Goal: Task Accomplishment & Management: Use online tool/utility

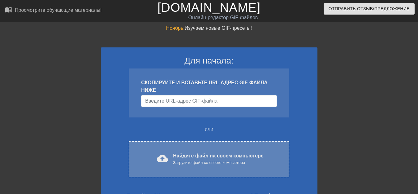
click at [163, 156] on font "cloud_upload" at bounding box center [162, 158] width 11 height 11
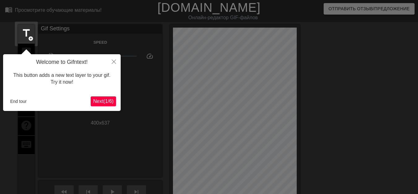
scroll to position [15, 0]
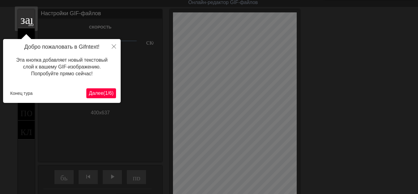
click at [97, 95] on font "Далее" at bounding box center [96, 92] width 15 height 5
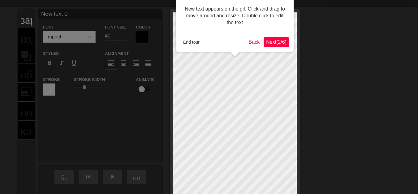
scroll to position [0, 0]
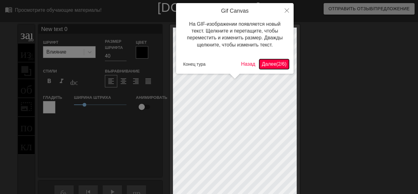
click at [267, 66] on font "Далее" at bounding box center [269, 63] width 15 height 5
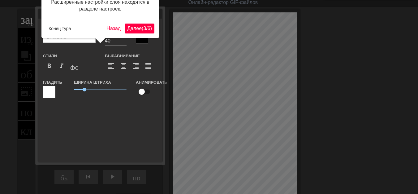
click at [127, 30] on font "Далее" at bounding box center [134, 28] width 15 height 5
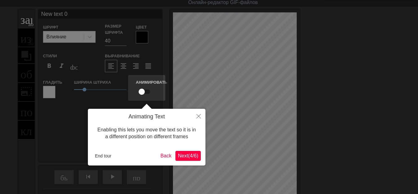
scroll to position [0, 0]
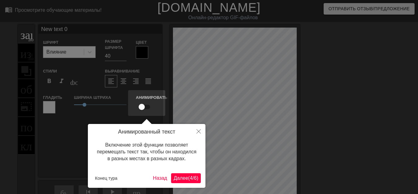
click at [182, 180] on font "Далее" at bounding box center [181, 177] width 15 height 5
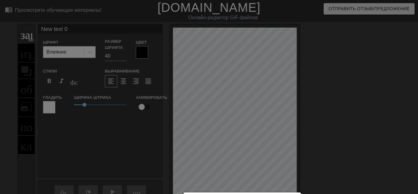
scroll to position [79, 0]
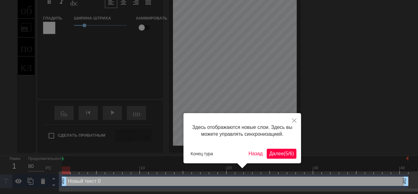
click at [288, 156] on font "/" at bounding box center [288, 153] width 1 height 5
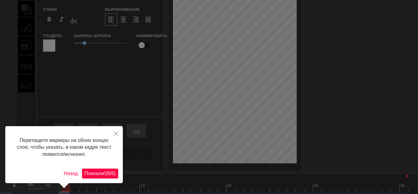
scroll to position [62, 0]
click at [107, 169] on button "Поехали! ( 6 / 6 )" at bounding box center [100, 173] width 36 height 10
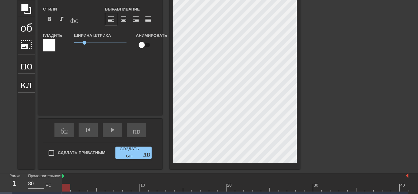
scroll to position [1, 1]
type input "New text"
type textarea "New text"
type input "New text"
type textarea "New text"
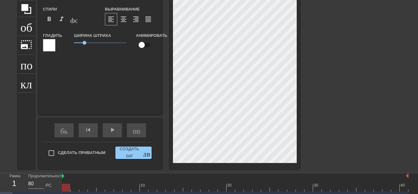
type input "New tex"
type textarea "New tex"
type input "New te"
type textarea "New te"
type input "New t"
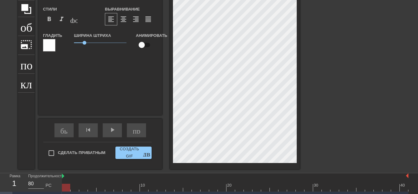
type textarea "New t"
type input "New"
type textarea "New"
type input "New"
type textarea "New"
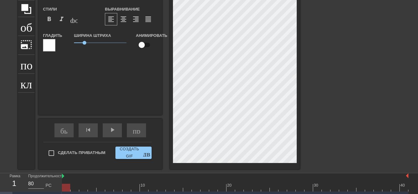
type input "Ne"
type textarea "Ne"
type input "N"
type textarea "N"
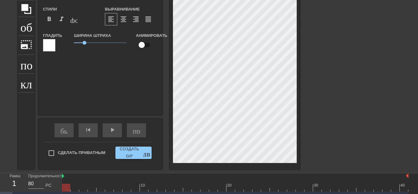
type input "Р"
type textarea "Р"
type input "РЮ"
type textarea "РЮ"
type input "РЮР"
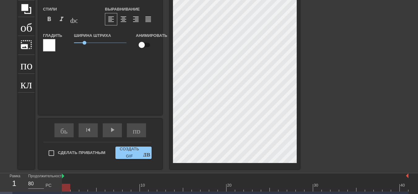
type textarea "РЮР"
type input "РЮРИ"
type textarea "РЮРИ"
type input "РЮРИК"
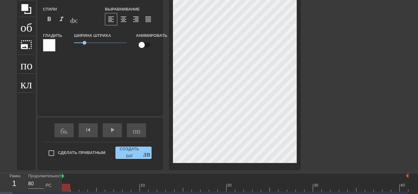
type textarea "РЮРИК"
type input "РЮРИК"
type textarea "РЮРИК"
type input "РЮРИК Ф"
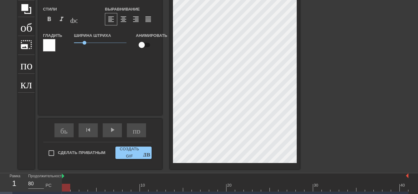
type textarea "РЮРИК Ф"
type input "РЮРИК ФА"
type textarea "РЮРИК ФА"
type input "РЮРИК ФАС"
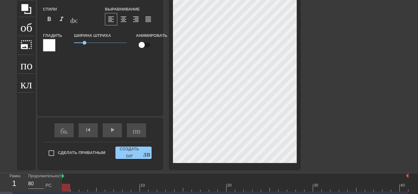
type textarea "РЮРИК ФАС"
type input "РЮРИК ФАС-"
type textarea "РЮРИК ФАС-"
type input "РЮРИК ФАС-Ф"
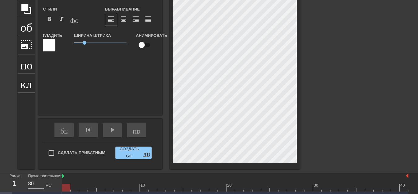
type textarea "РЮРИК ФАС-Ф"
type input "РЮРИК ФАС-ФА"
type textarea "РЮРИК ФАС-ФА"
type input "РЮРИК ФАС-ФАС"
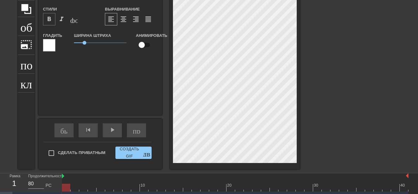
type textarea "РЮРИК ФАС-ФАС"
click at [50, 22] on font "format_bold" at bounding box center [48, 18] width 7 height 7
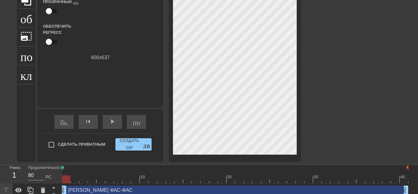
scroll to position [75, 0]
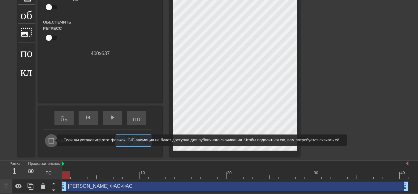
click at [53, 140] on input "Сделать приватным" at bounding box center [51, 140] width 13 height 13
checkbox input "true"
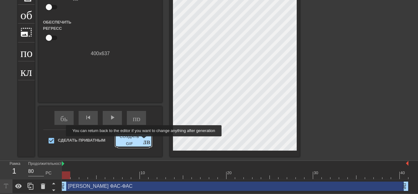
click at [144, 140] on font "двойная_стрелка" at bounding box center [171, 139] width 57 height 7
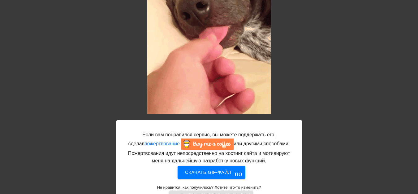
scroll to position [118, 0]
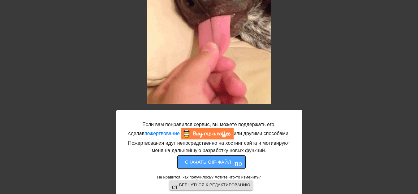
click at [221, 165] on font "Скачать gif-файл" at bounding box center [208, 162] width 46 height 8
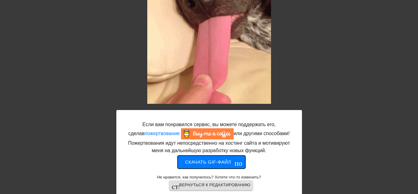
click at [214, 164] on font "Скачать gif-файл" at bounding box center [208, 161] width 46 height 5
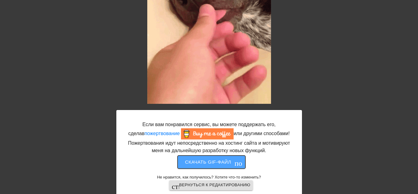
click at [215, 164] on font "Скачать gif-файл" at bounding box center [208, 161] width 46 height 5
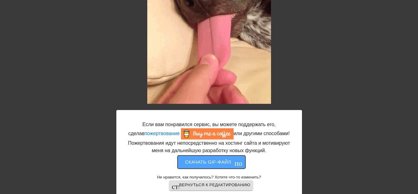
click at [215, 164] on font "Скачать gif-файл" at bounding box center [208, 161] width 46 height 5
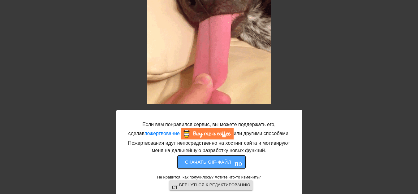
click at [217, 160] on font "Скачать gif-файл" at bounding box center [208, 161] width 46 height 5
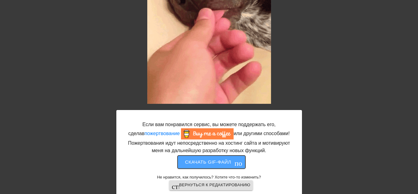
click at [217, 160] on font "Скачать gif-файл" at bounding box center [208, 161] width 46 height 5
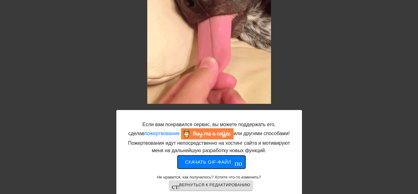
click at [217, 160] on font "Скачать gif-файл" at bounding box center [208, 161] width 46 height 5
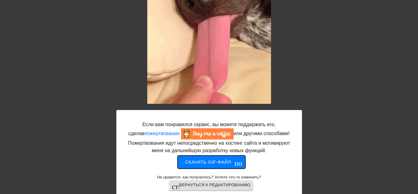
click at [217, 160] on font "Скачать gif-файл" at bounding box center [208, 161] width 46 height 5
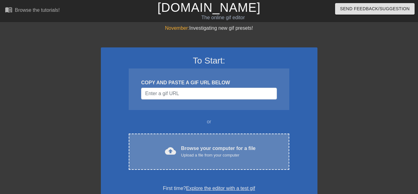
click at [175, 153] on span "cloud_upload" at bounding box center [170, 150] width 11 height 11
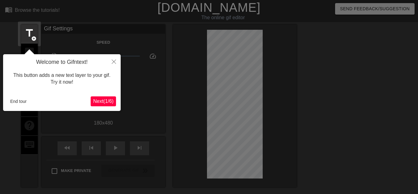
scroll to position [15, 0]
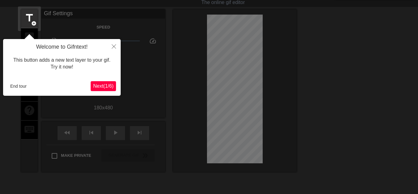
click at [108, 88] on span "Next ( 1 / 6 )" at bounding box center [103, 85] width 20 height 5
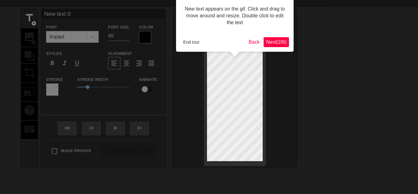
scroll to position [0, 0]
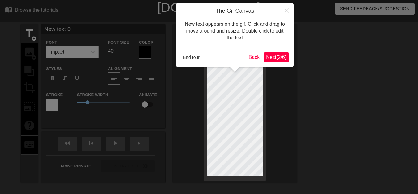
click at [274, 61] on button "Next ( 2 / 6 )" at bounding box center [276, 57] width 25 height 10
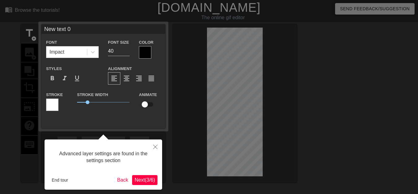
scroll to position [15, 0]
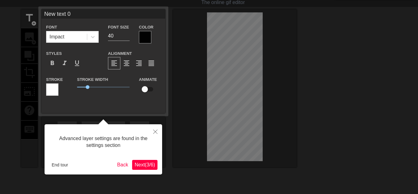
click at [147, 163] on span "Next ( 3 / 6 )" at bounding box center [145, 164] width 20 height 5
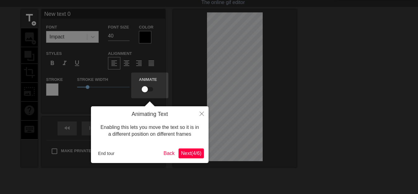
scroll to position [0, 0]
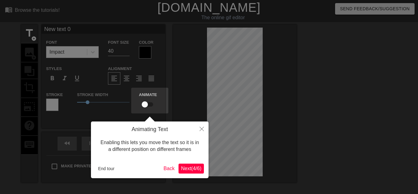
click at [182, 168] on span "Next ( 4 / 6 )" at bounding box center [191, 167] width 20 height 5
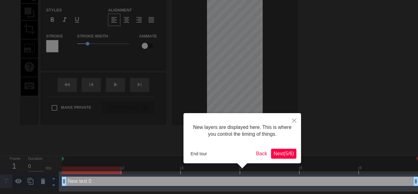
click at [271, 155] on button "Next ( 5 / 6 )" at bounding box center [283, 153] width 25 height 10
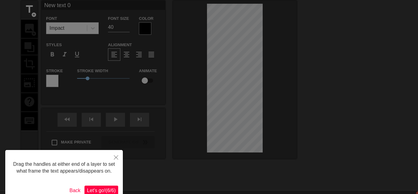
scroll to position [31, 0]
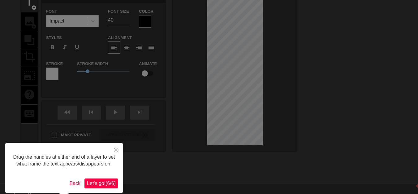
click at [104, 183] on span "Let's go! ( 6 / 6 )" at bounding box center [101, 182] width 29 height 5
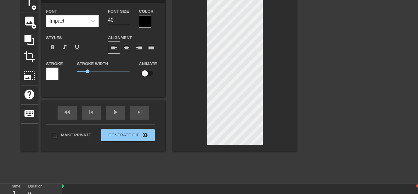
scroll to position [1, 2]
type input "New text"
type textarea "New text"
type input "New text"
type textarea "New text"
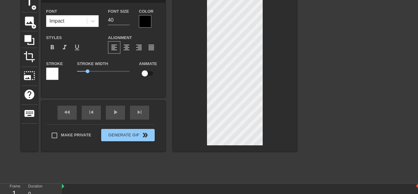
type input "New tex"
type textarea "New tex"
type input "New te"
type textarea "New te"
type input "New t"
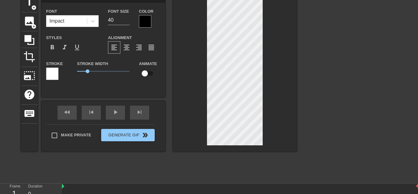
type textarea "New t"
type input "New"
type textarea "New"
type input "New"
type textarea "New"
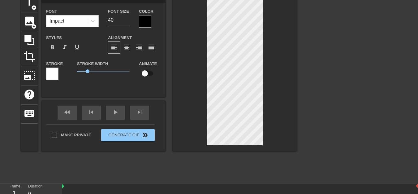
type input "Ne"
type textarea "Ne"
type input "N"
type textarea "N"
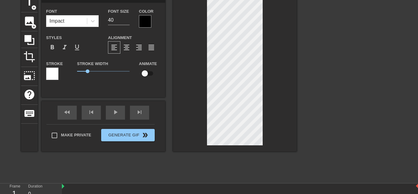
type input "Ч"
type textarea "Ч"
type input "ЧА"
type textarea "ЧА"
type input "ЧАП"
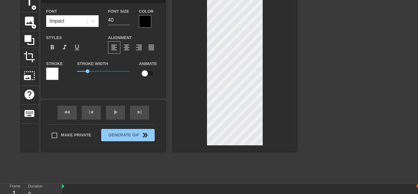
type textarea "ЧАП"
type input "ЧАПА"
type textarea "ЧАПА"
type input "ЧАПА-"
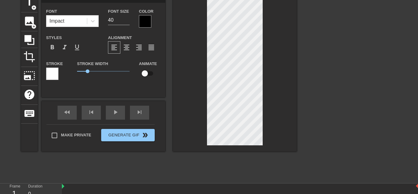
type textarea "ЧАПА-"
type input "ЧАПА-Р"
type textarea "ЧАПА-Р"
type input "ЧАПА-РЮ"
type textarea "ЧАПА-РЮ"
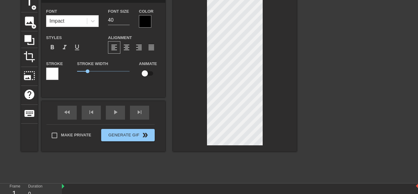
type input "ЧАПА-РЮР"
type textarea "ЧАПА-РЮР"
type input "ЧАПА-РЮРИ"
type textarea "ЧАПА-РЮРИ"
type input "ЧАПА-[PERSON_NAME]"
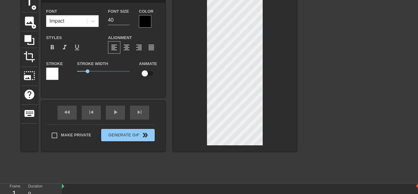
type textarea "ЧАПА-[PERSON_NAME]"
click at [29, 6] on span "title" at bounding box center [30, 2] width 12 height 12
type input "New text"
type textarea "New text"
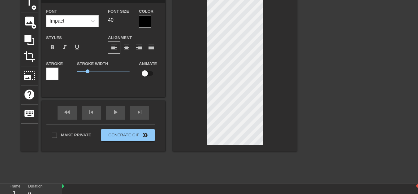
type input "New text"
type textarea "New text"
type input "New tex"
type textarea "New tex"
type input "New te"
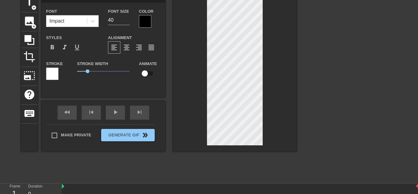
type textarea "New te"
type input "New t"
type textarea "New t"
type input "New"
type textarea "New"
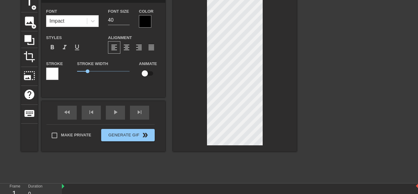
type input "New"
type textarea "New"
type input "Ne"
type textarea "Ne"
type input "N"
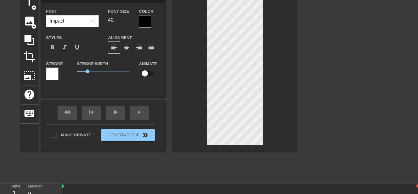
type textarea "N"
type input "Ф"
type textarea "Ф"
type input "ФА"
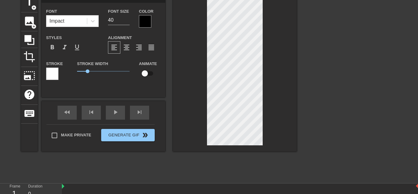
type textarea "ФА"
type input "ФАС"
type textarea "ФАС"
type input "ФАС"
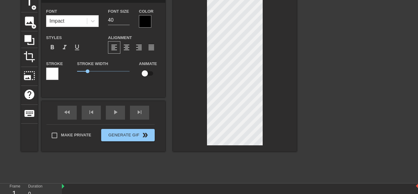
type textarea "ФАС"
type input "ФАС Ф"
type textarea "ФАС Ф"
type input "ФАС ФА"
type textarea "ФАС ФА"
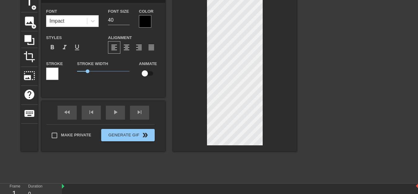
type input "ФАС ФАС"
type textarea "ФАС ФАС"
click at [54, 48] on span "format_bold" at bounding box center [52, 47] width 7 height 7
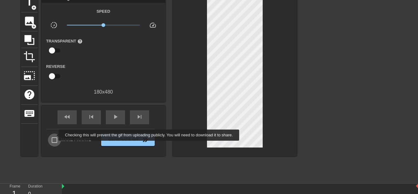
click at [54, 135] on input "Make Private" at bounding box center [54, 139] width 13 height 13
checkbox input "true"
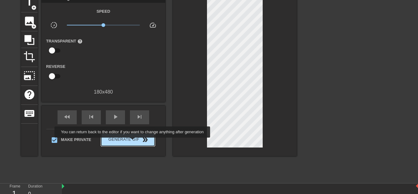
click at [133, 142] on span "Generate Gif double_arrow" at bounding box center [128, 139] width 49 height 7
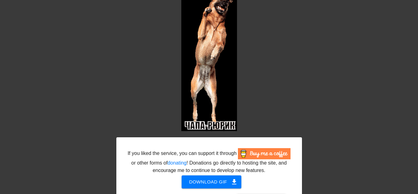
scroll to position [64, 0]
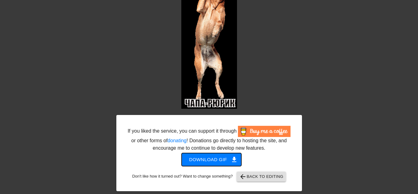
click at [214, 161] on span "Download gif get_app" at bounding box center [211, 159] width 45 height 8
